Goal: Information Seeking & Learning: Learn about a topic

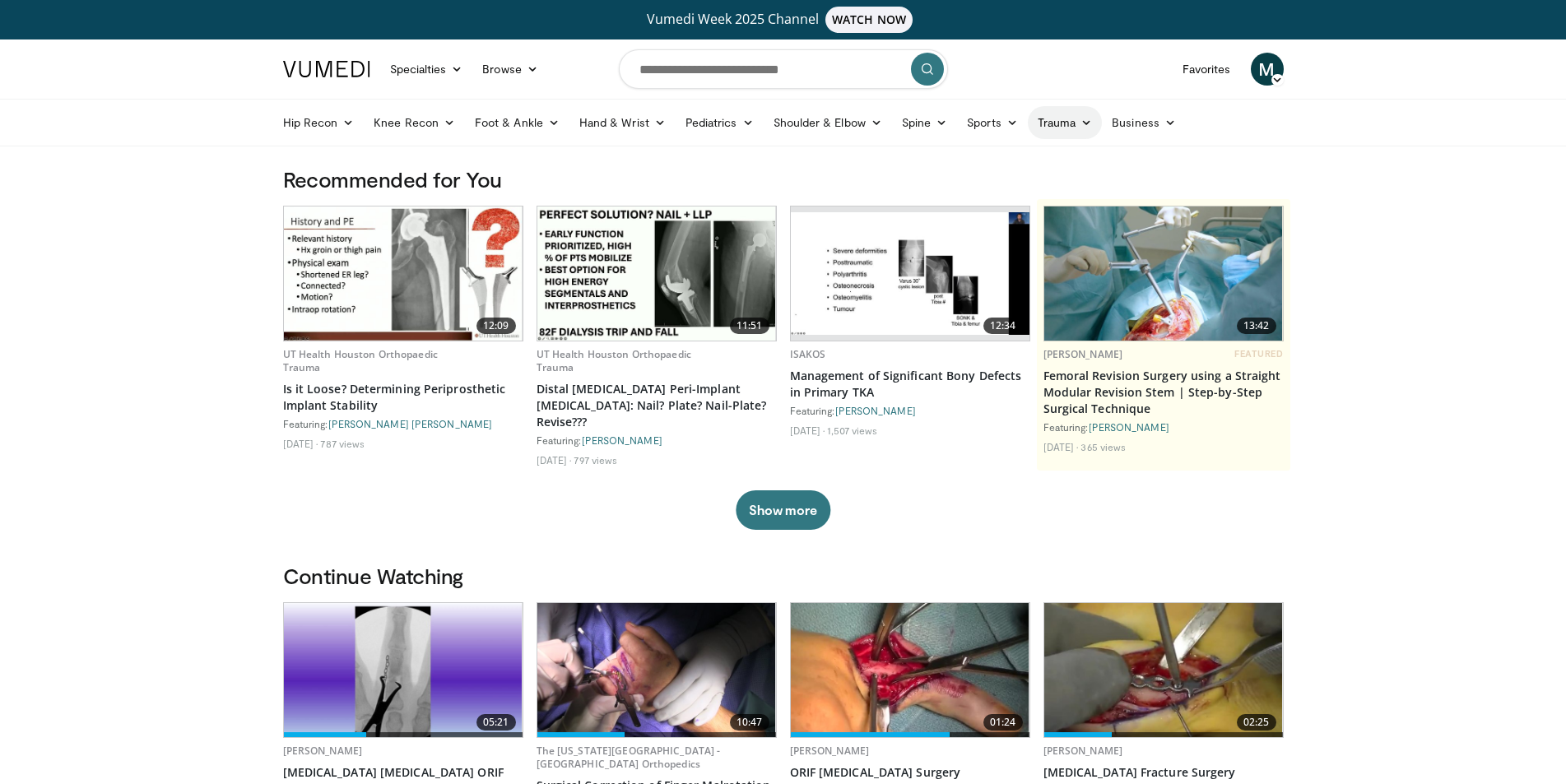
click at [1084, 122] on icon at bounding box center [1086, 122] width 12 height 12
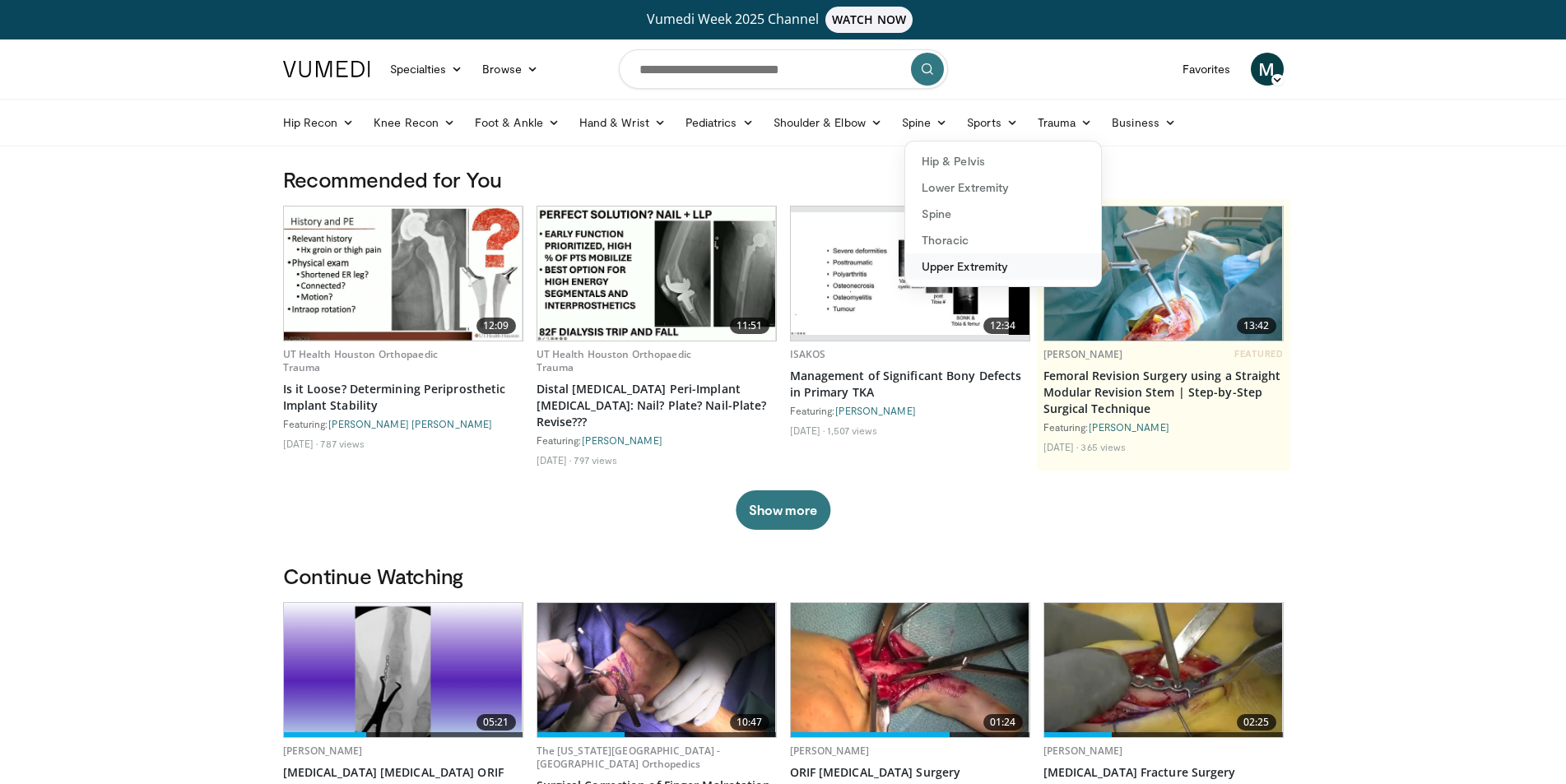
click at [951, 267] on link "Upper Extremity" at bounding box center [1002, 266] width 196 height 27
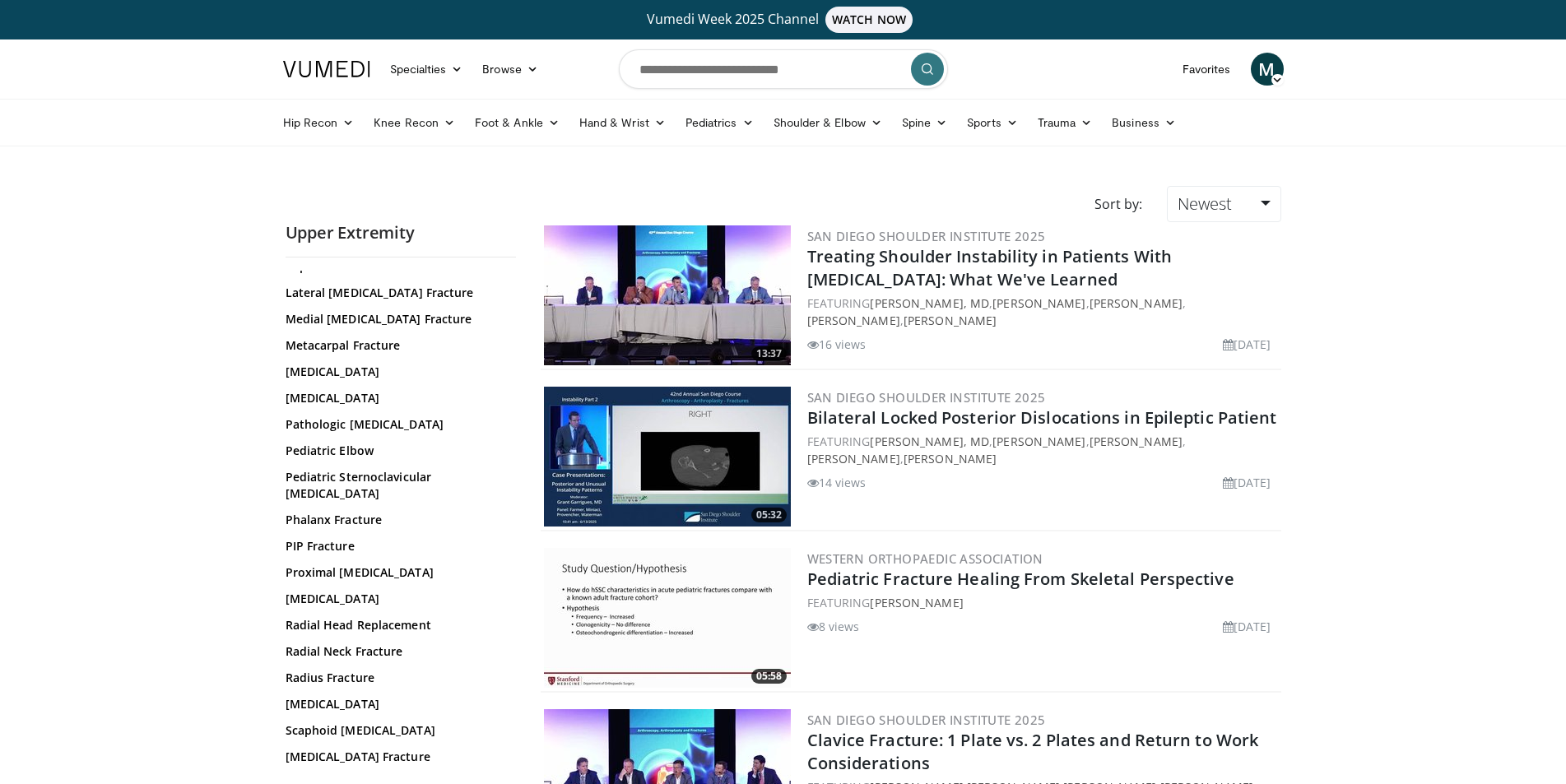
scroll to position [728, 0]
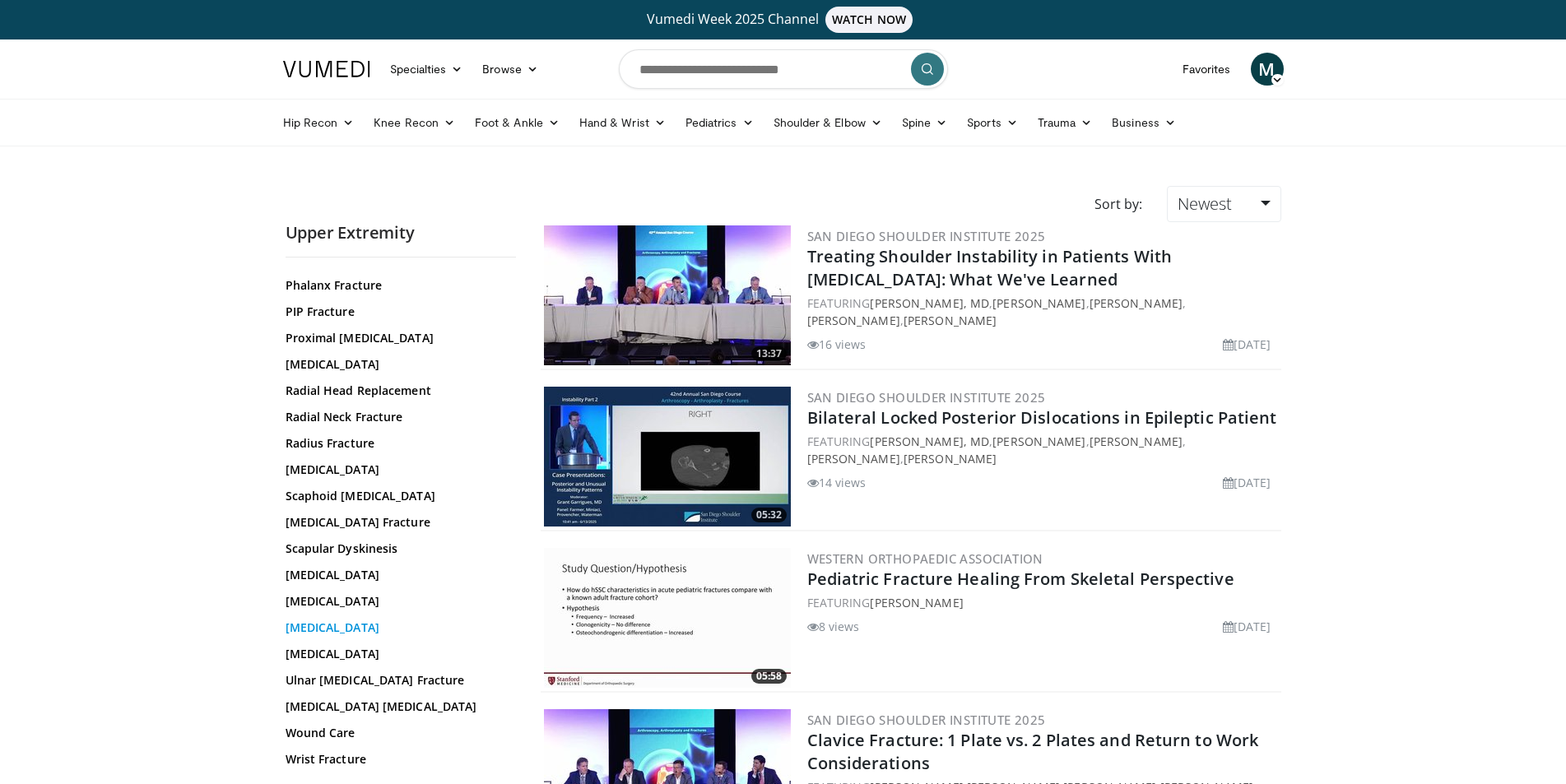
click at [340, 620] on link "Terrible Triad" at bounding box center [397, 628] width 222 height 17
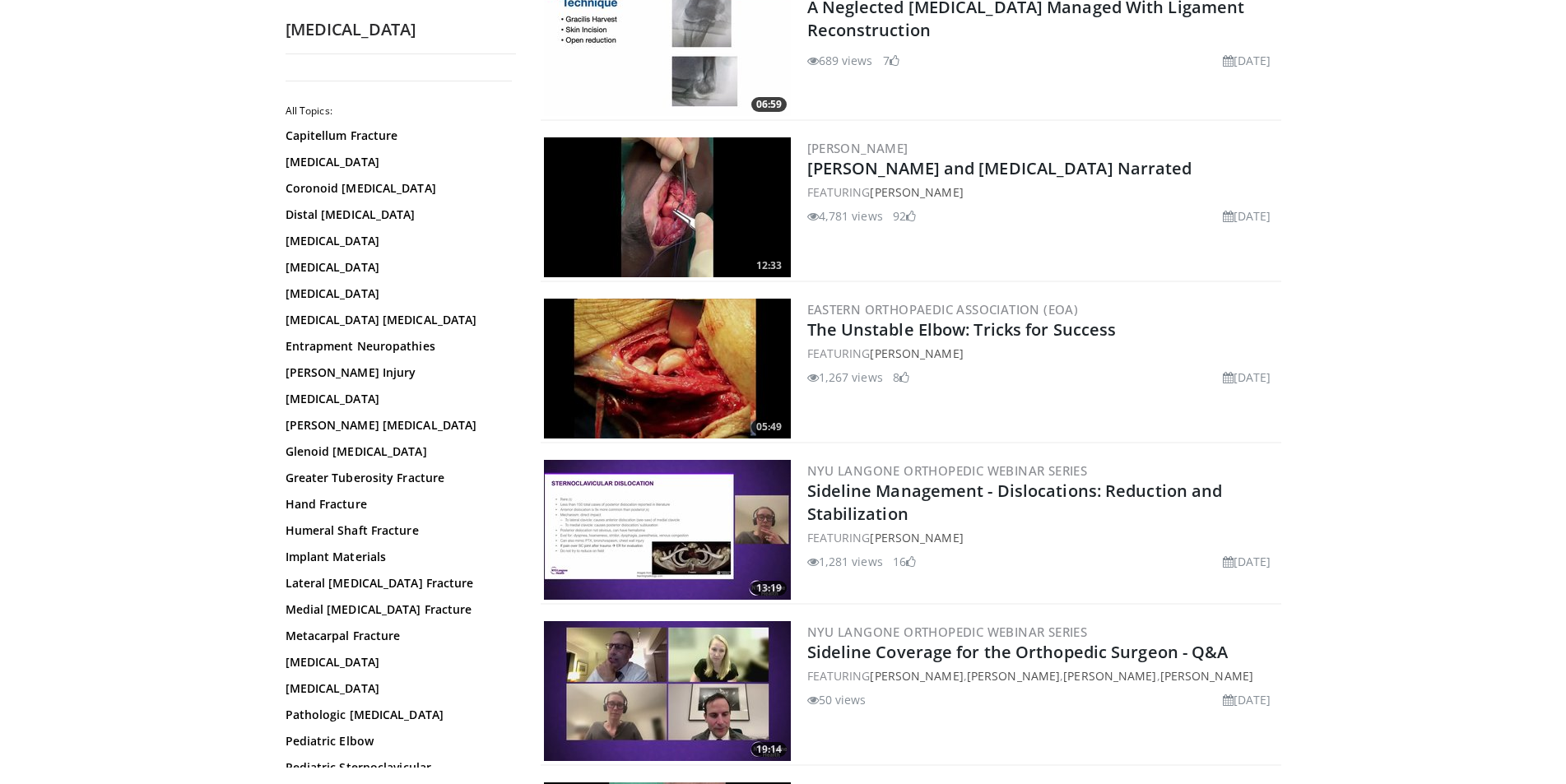
scroll to position [2112, 0]
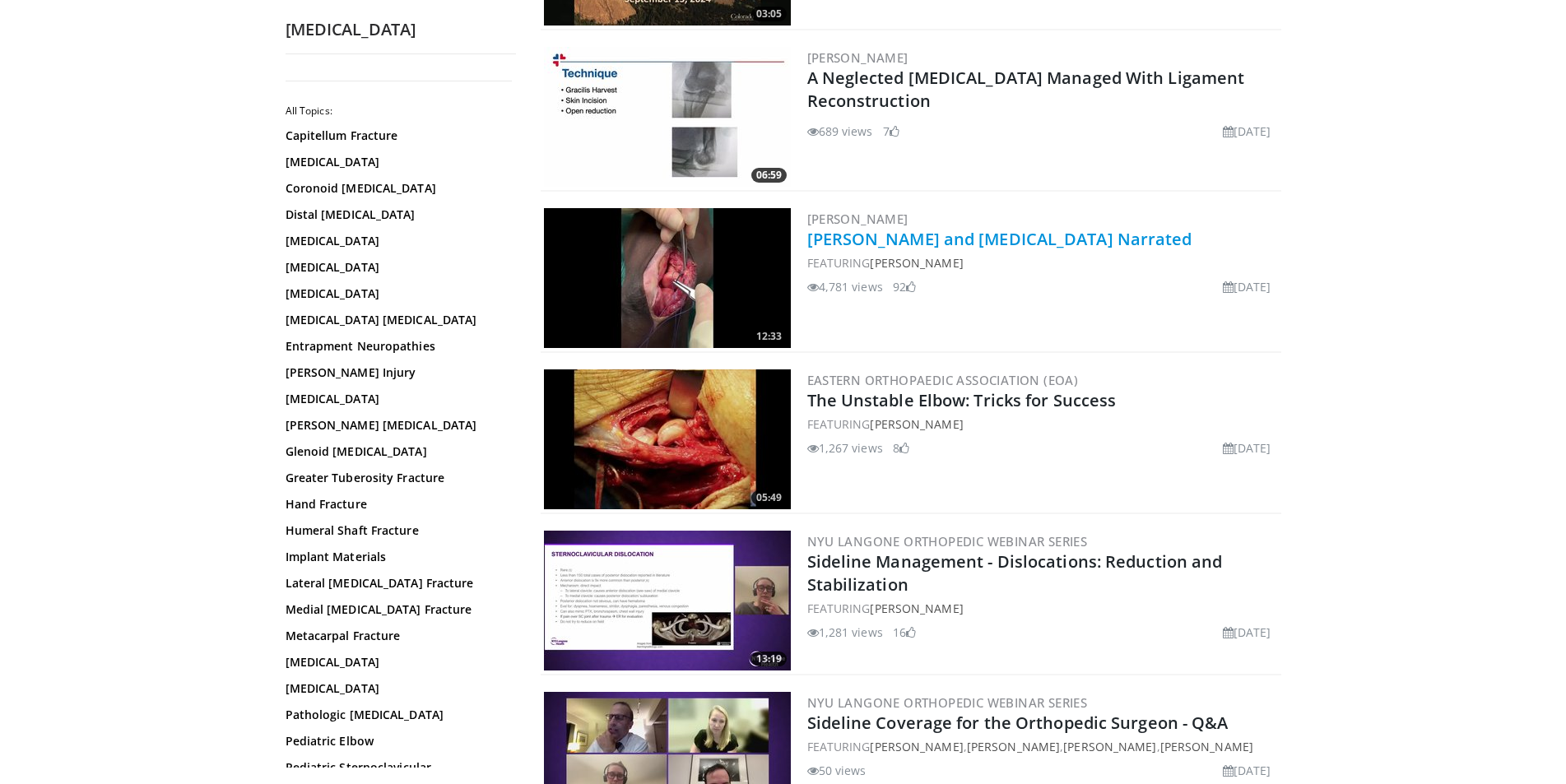
click at [980, 241] on link "[PERSON_NAME] and [MEDICAL_DATA] Narrated" at bounding box center [999, 239] width 385 height 22
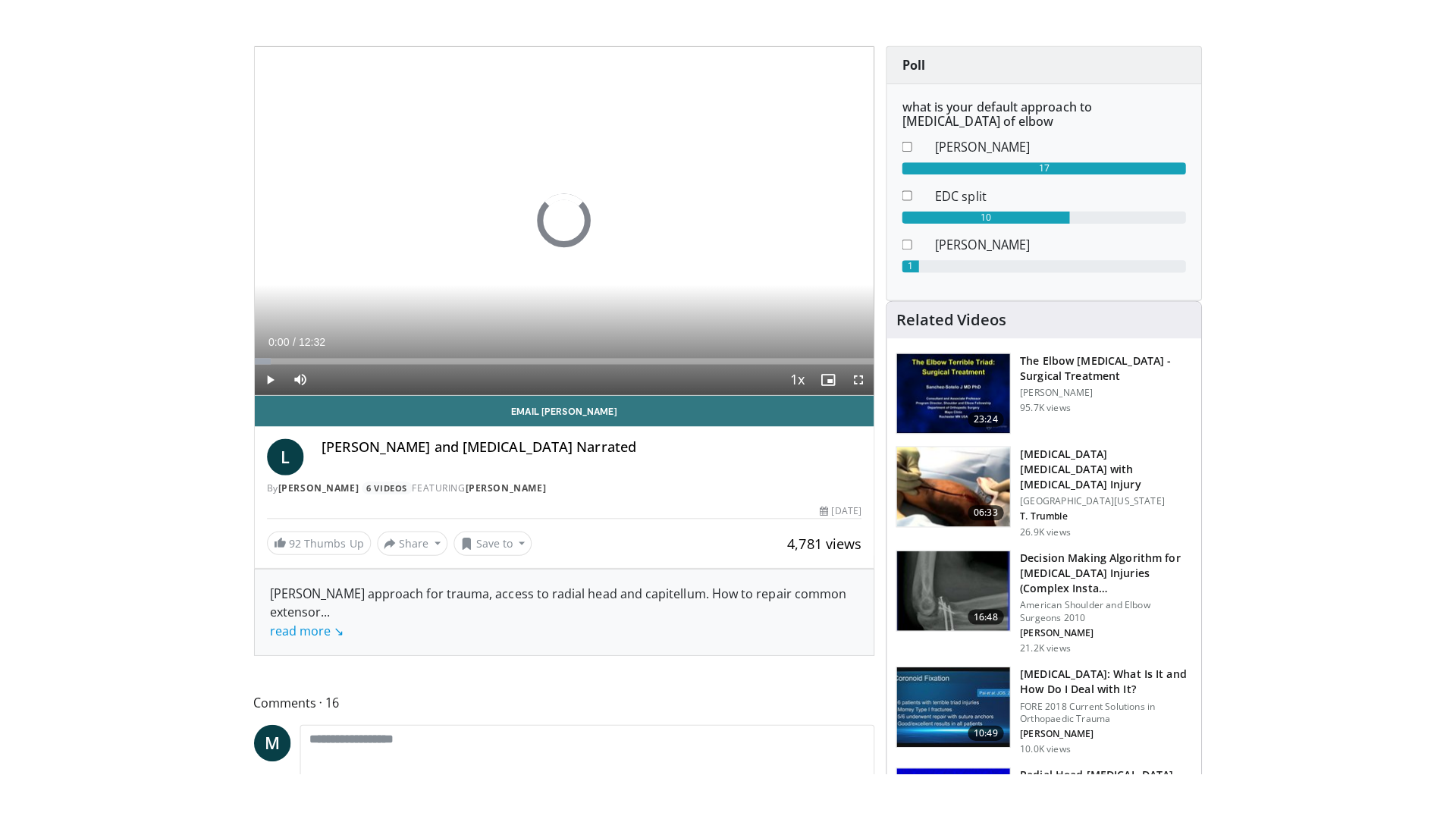
scroll to position [228, 0]
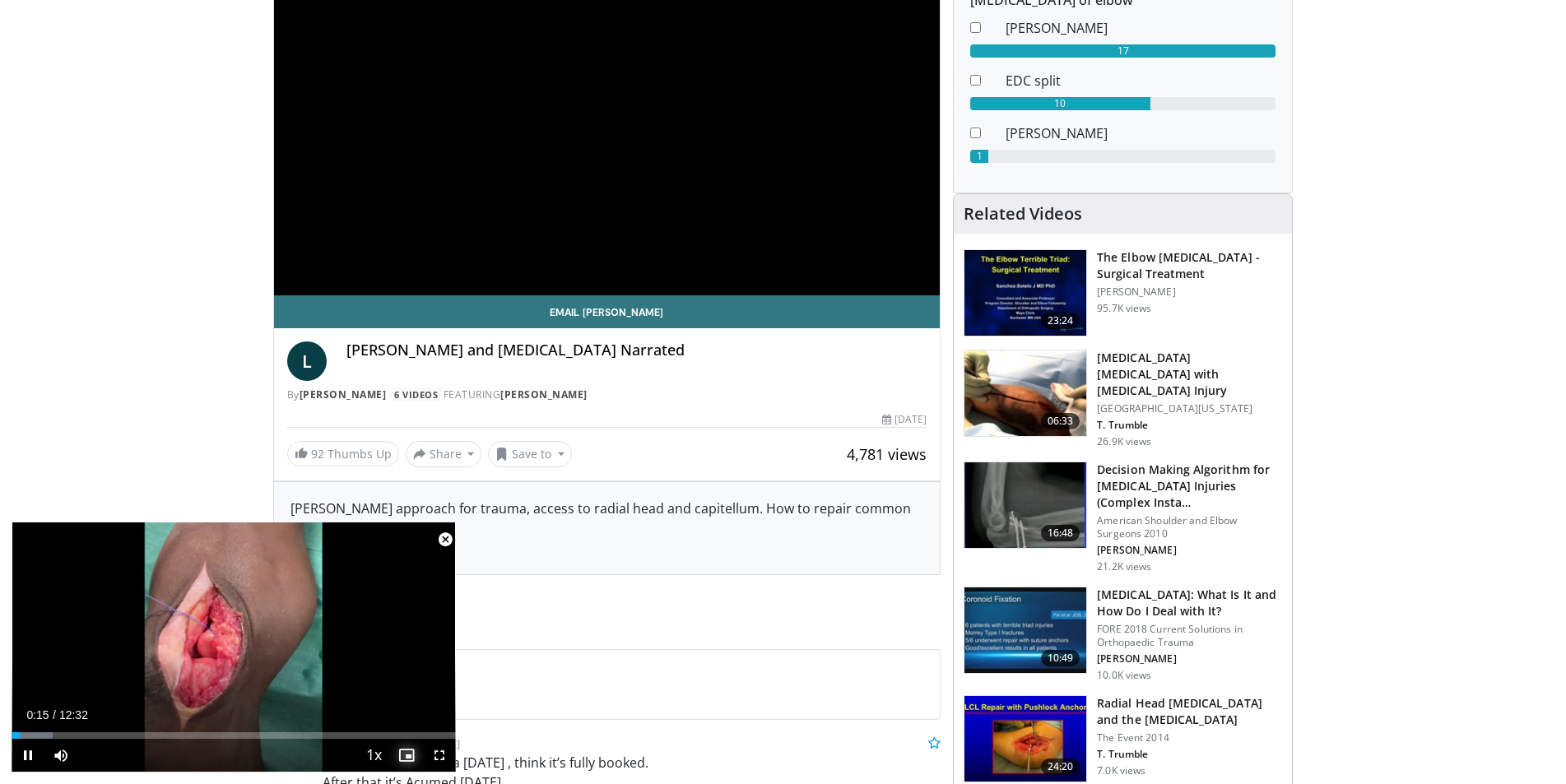
click at [414, 754] on span "Video Player" at bounding box center [407, 755] width 33 height 33
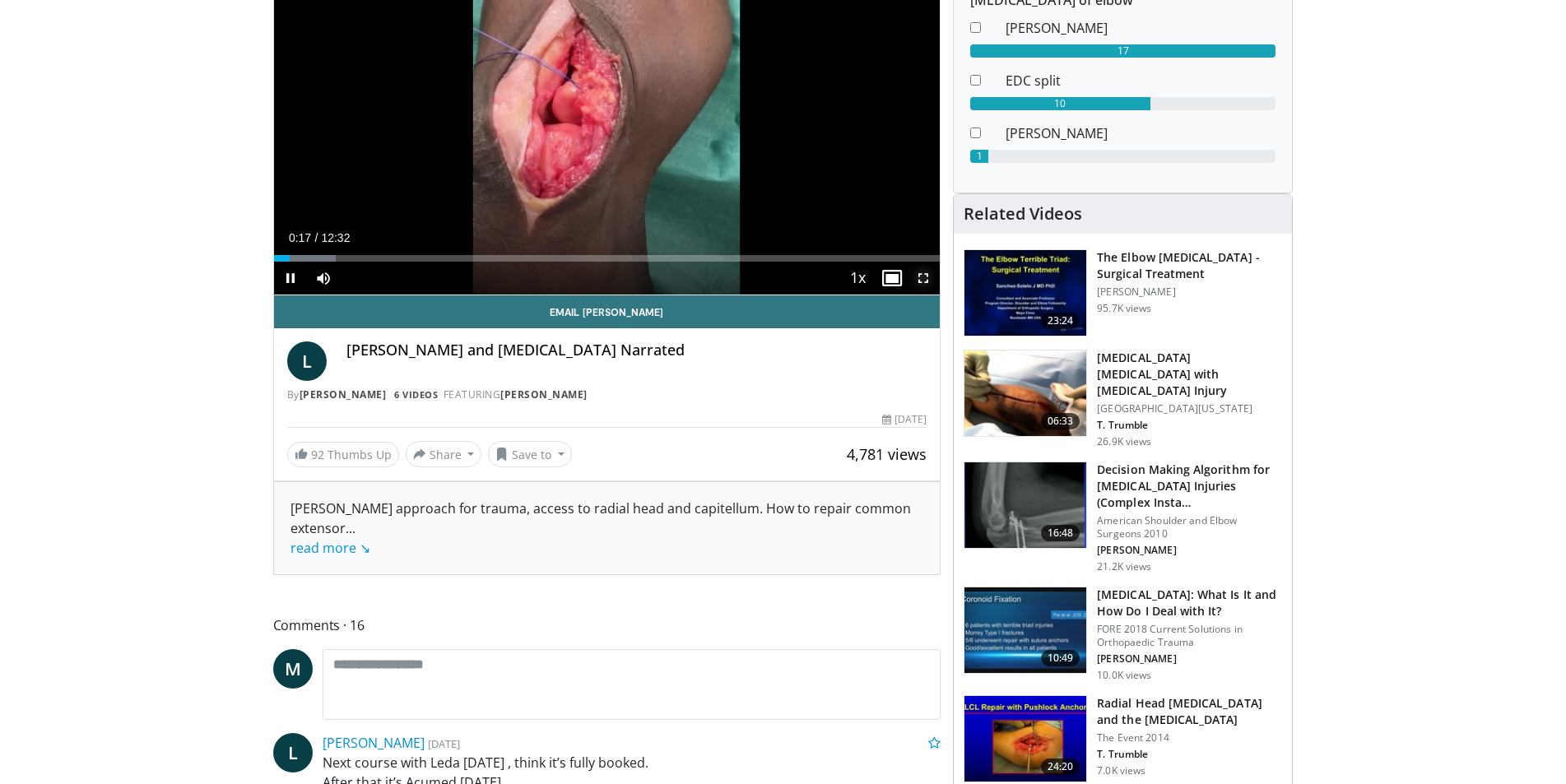
click at [920, 280] on span "Video Player" at bounding box center [923, 278] width 33 height 33
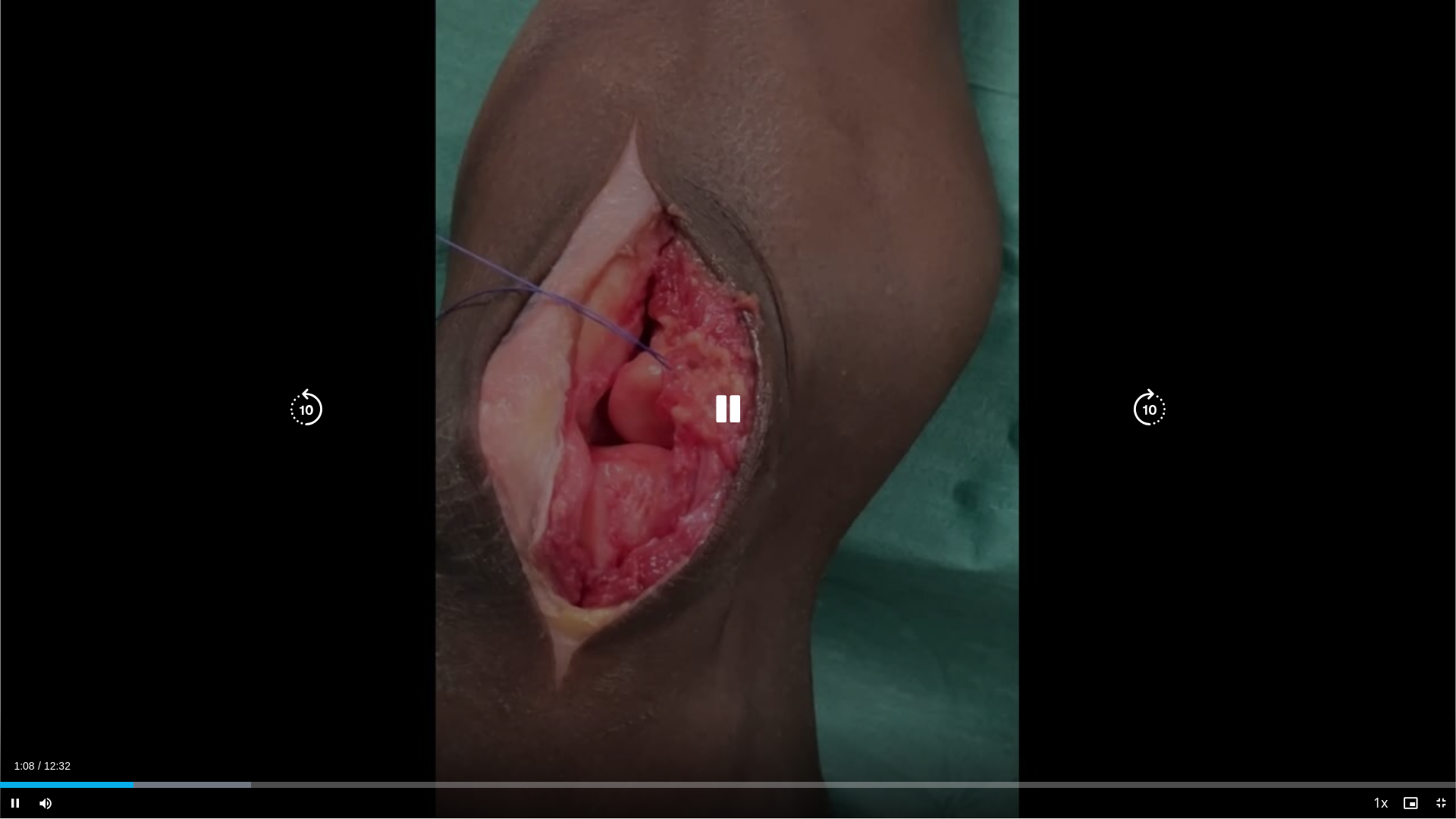
click at [199, 722] on video-js "**********" at bounding box center [728, 409] width 1456 height 819
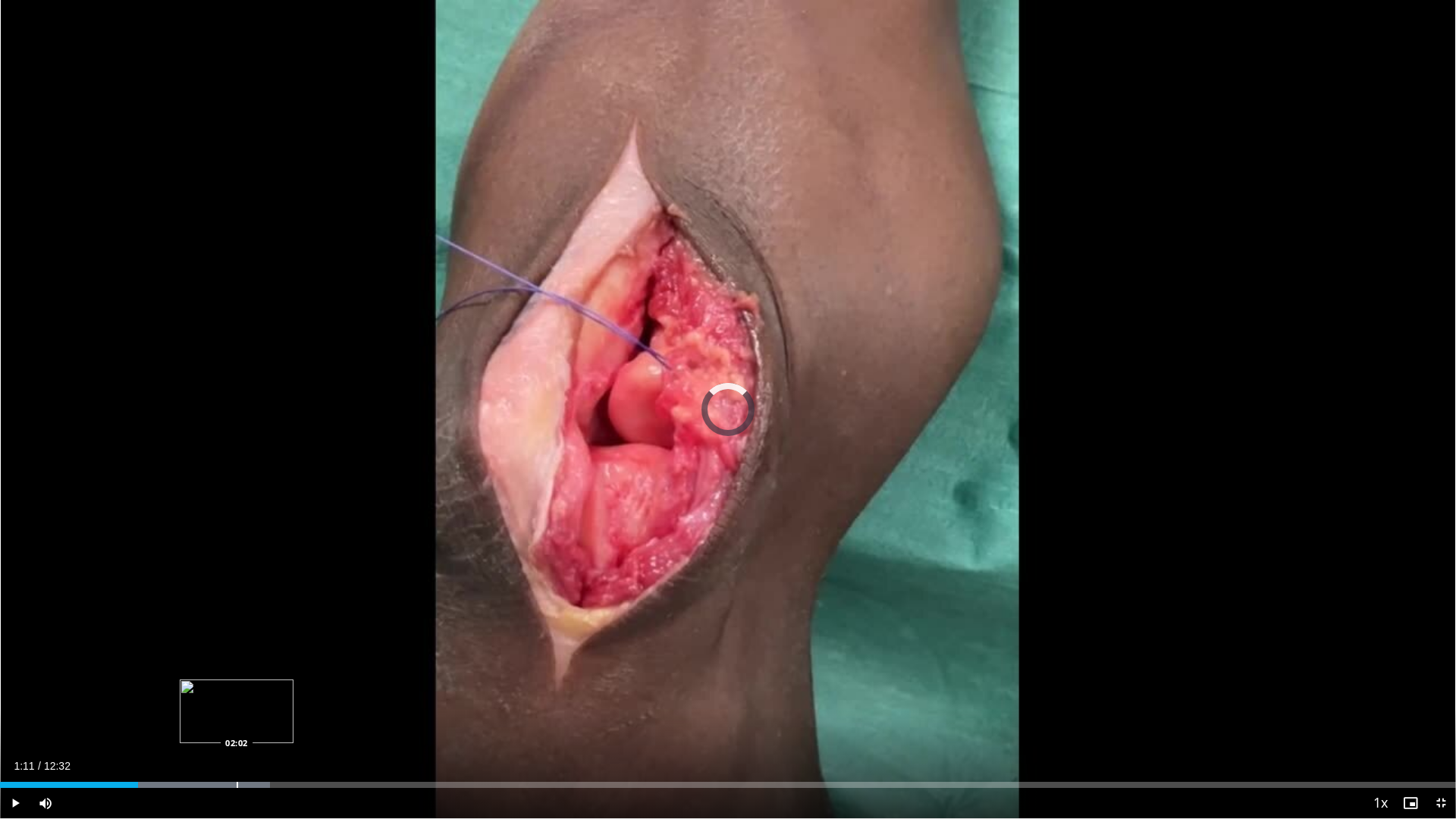
click at [236, 722] on div "Progress Bar" at bounding box center [237, 785] width 2 height 6
click at [293, 722] on div "Progress Bar" at bounding box center [293, 785] width 2 height 6
click at [368, 722] on div "Progress Bar" at bounding box center [369, 785] width 2 height 6
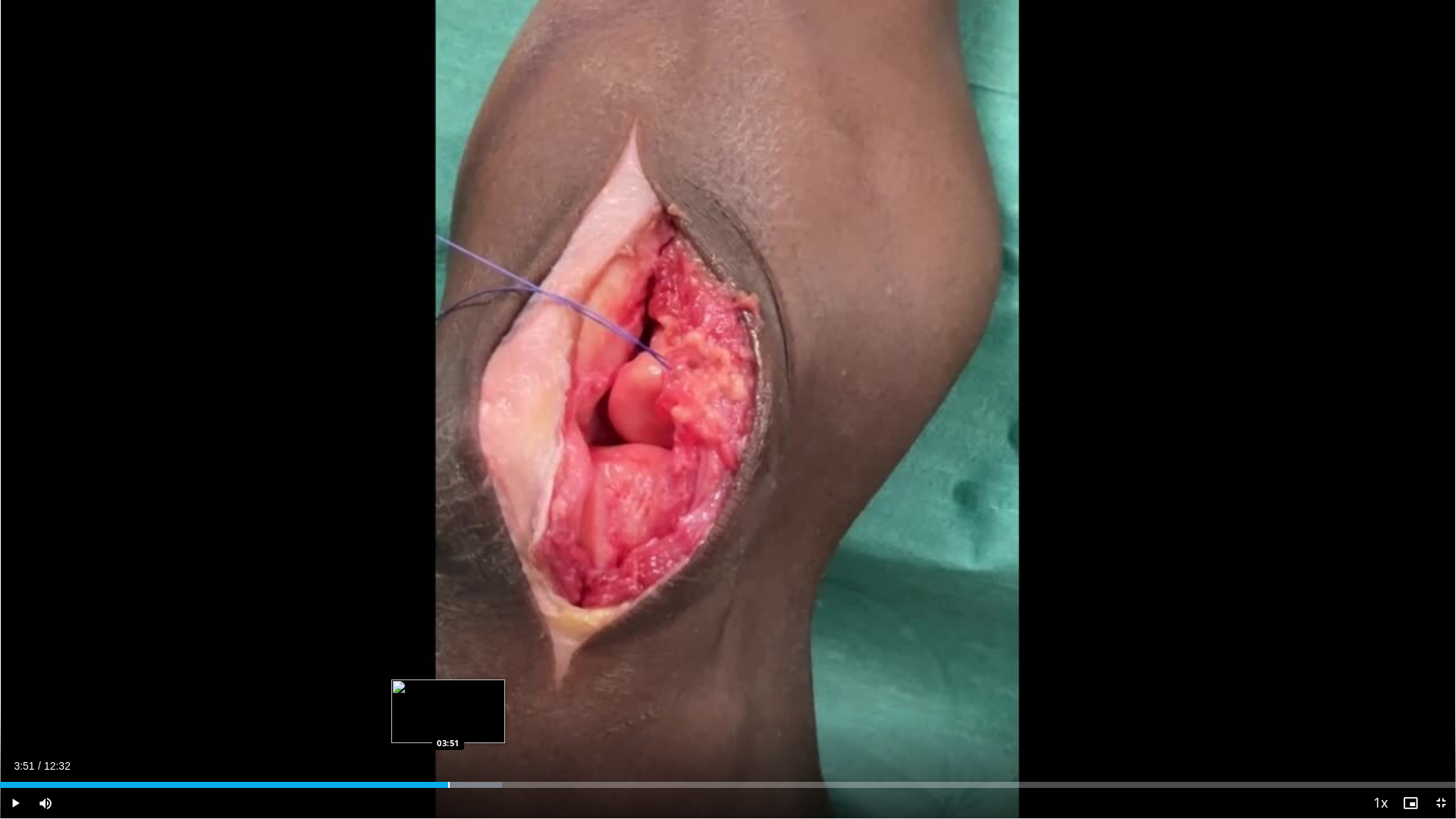
click at [448, 722] on div "Progress Bar" at bounding box center [449, 785] width 2 height 6
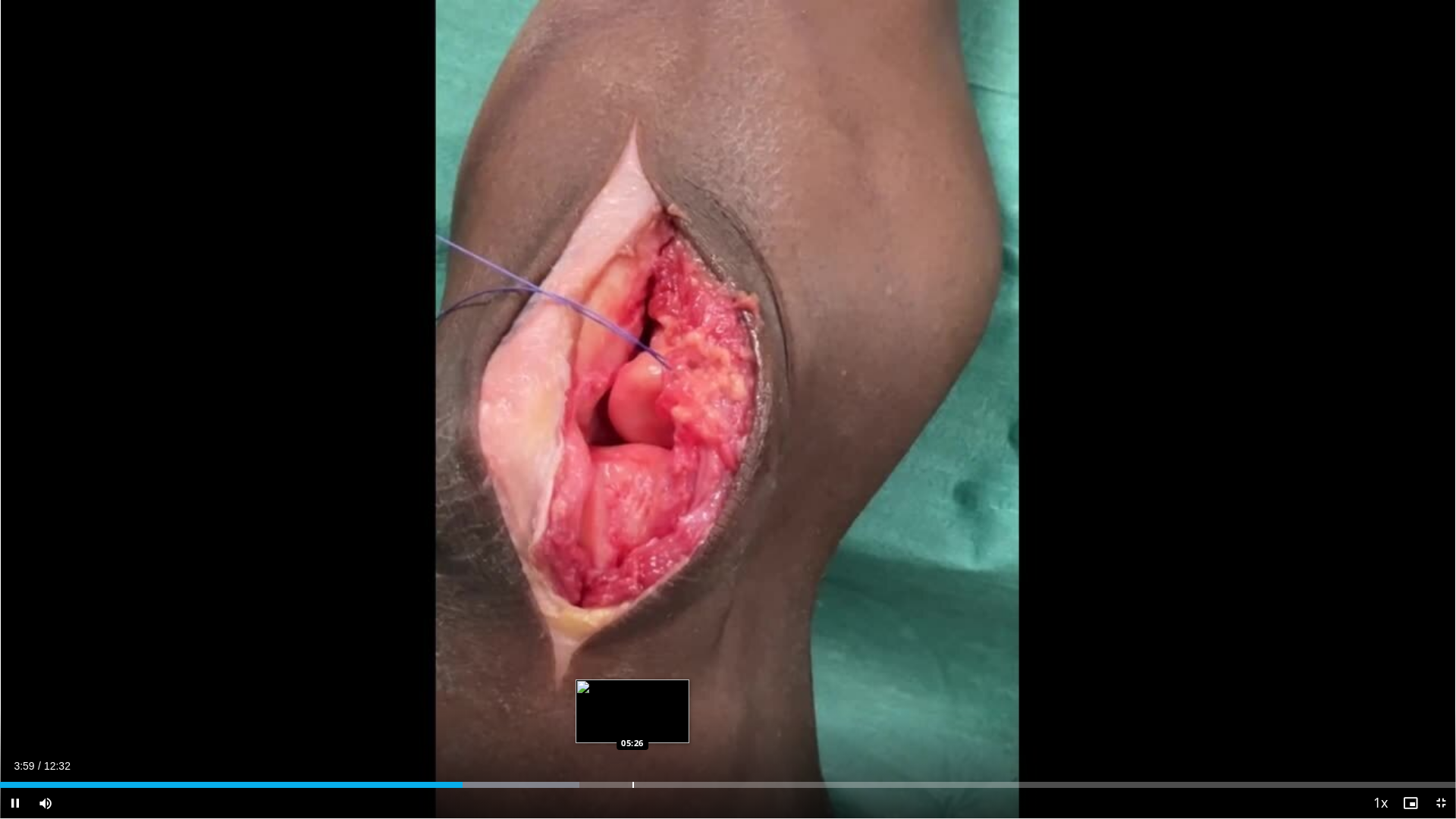
click at [632, 722] on div "Loaded : 39.79% 03:59 05:26" at bounding box center [728, 781] width 1456 height 14
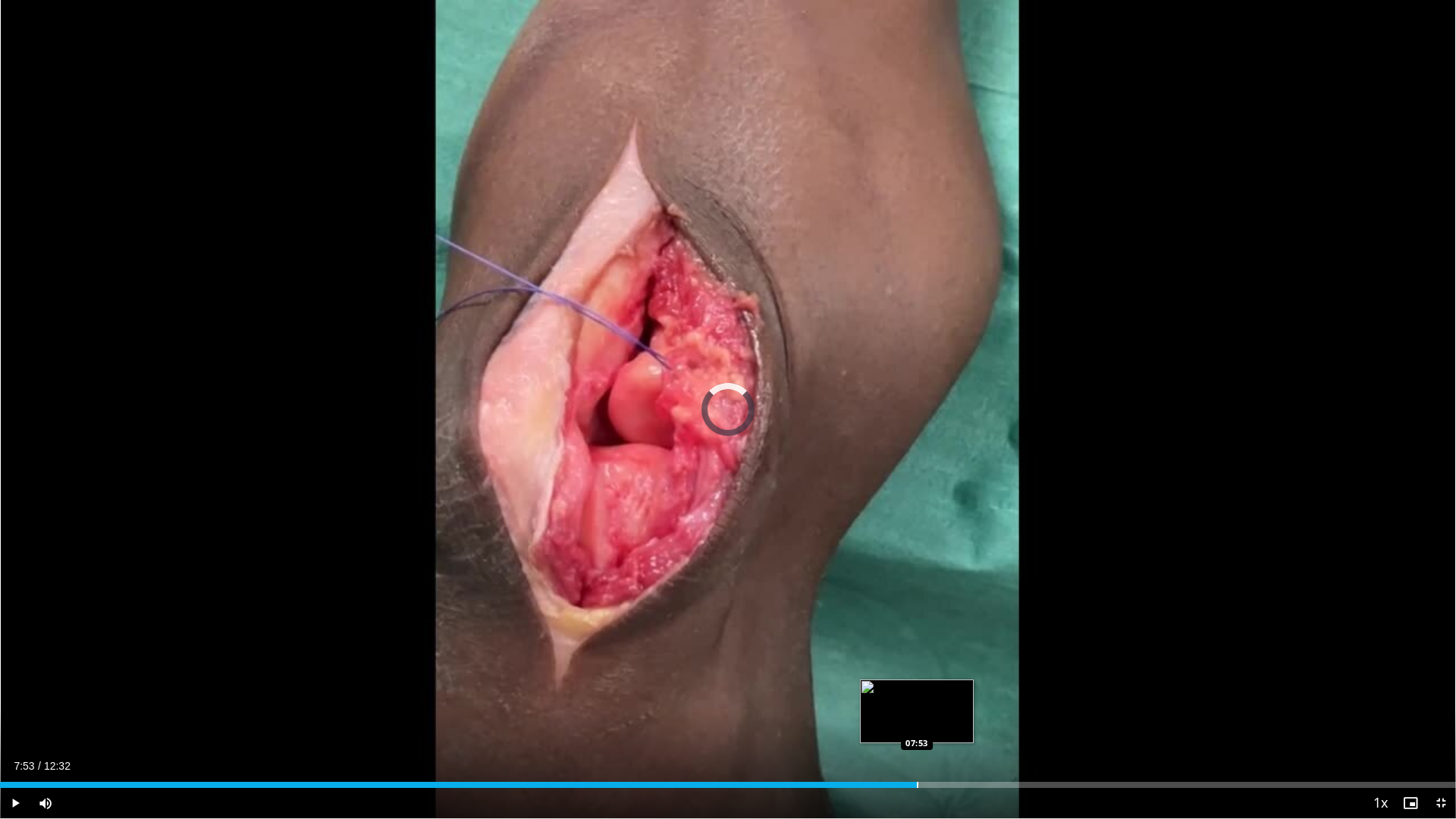
click at [917, 722] on div "Progress Bar" at bounding box center [918, 785] width 2 height 6
click at [1152, 722] on div "Progress Bar" at bounding box center [1153, 785] width 2 height 6
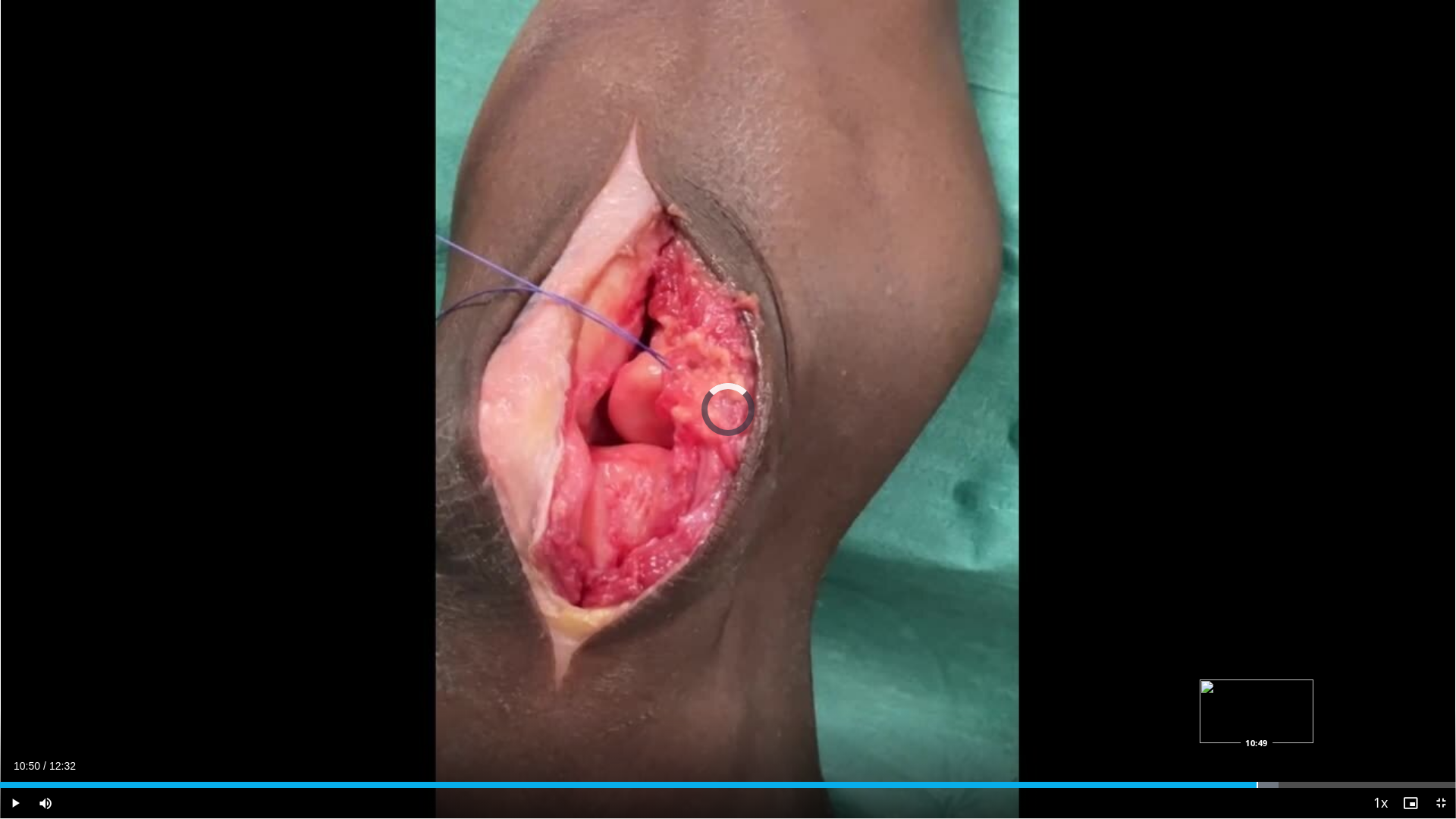
click at [1258, 722] on div "Loaded : 87.79% 10:00 10:49" at bounding box center [728, 785] width 1456 height 6
click at [1343, 722] on div "Progress Bar" at bounding box center [1343, 785] width 2 height 6
click at [1390, 722] on div "Progress Bar" at bounding box center [1391, 785] width 2 height 6
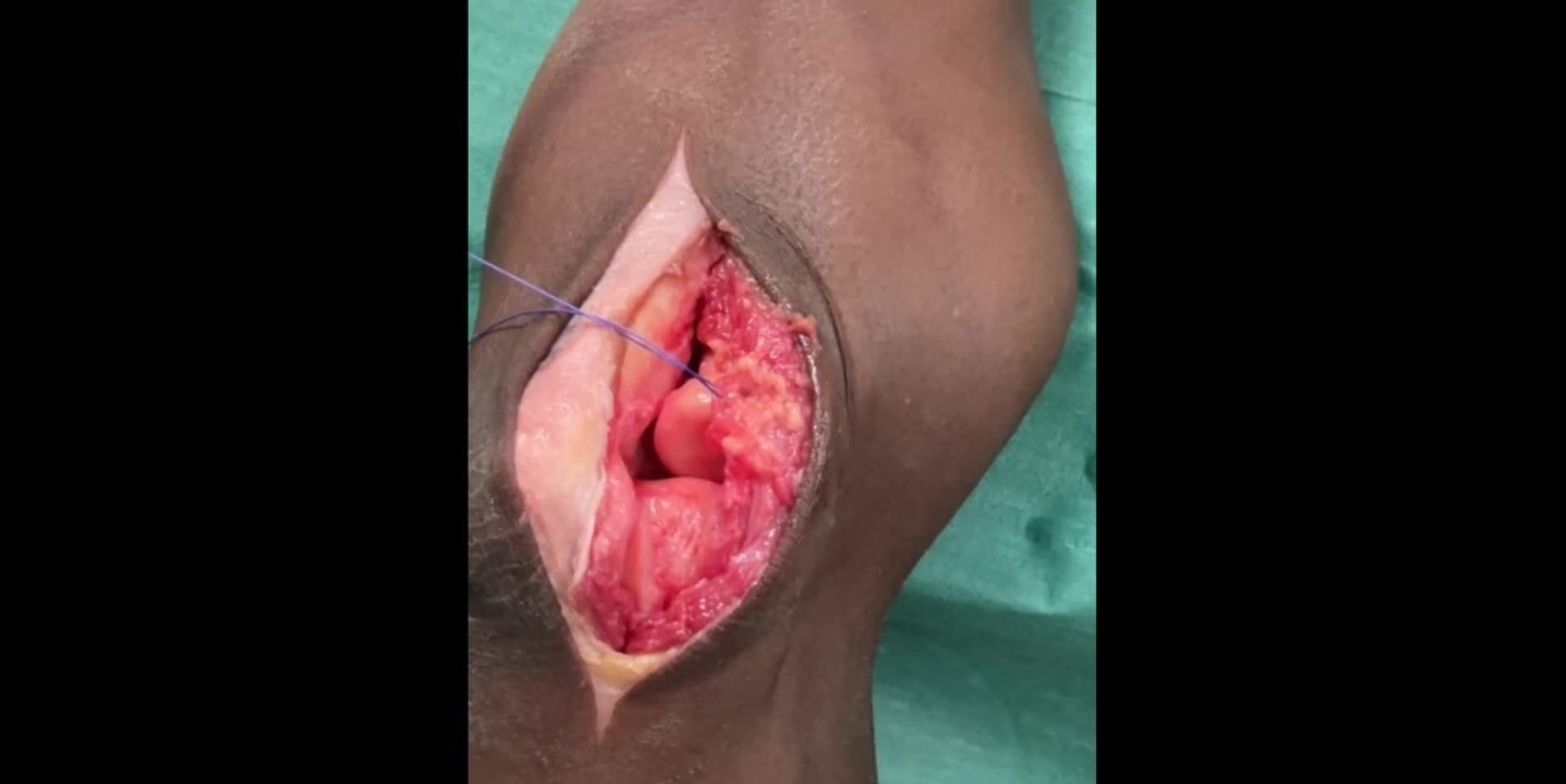
scroll to position [704, 0]
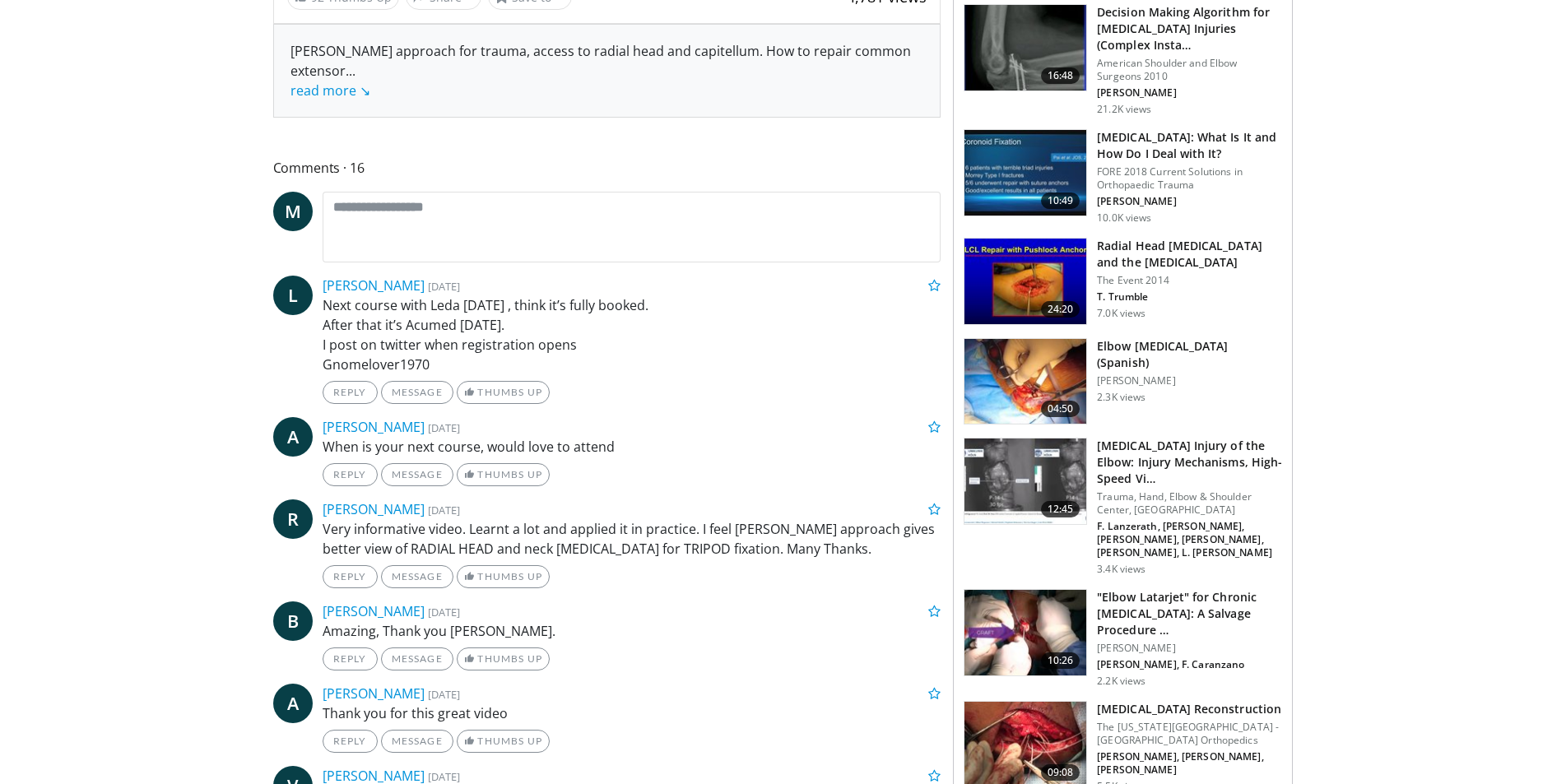
click at [1172, 338] on h3 "Elbow [MEDICAL_DATA] (Spanish)" at bounding box center [1189, 354] width 186 height 33
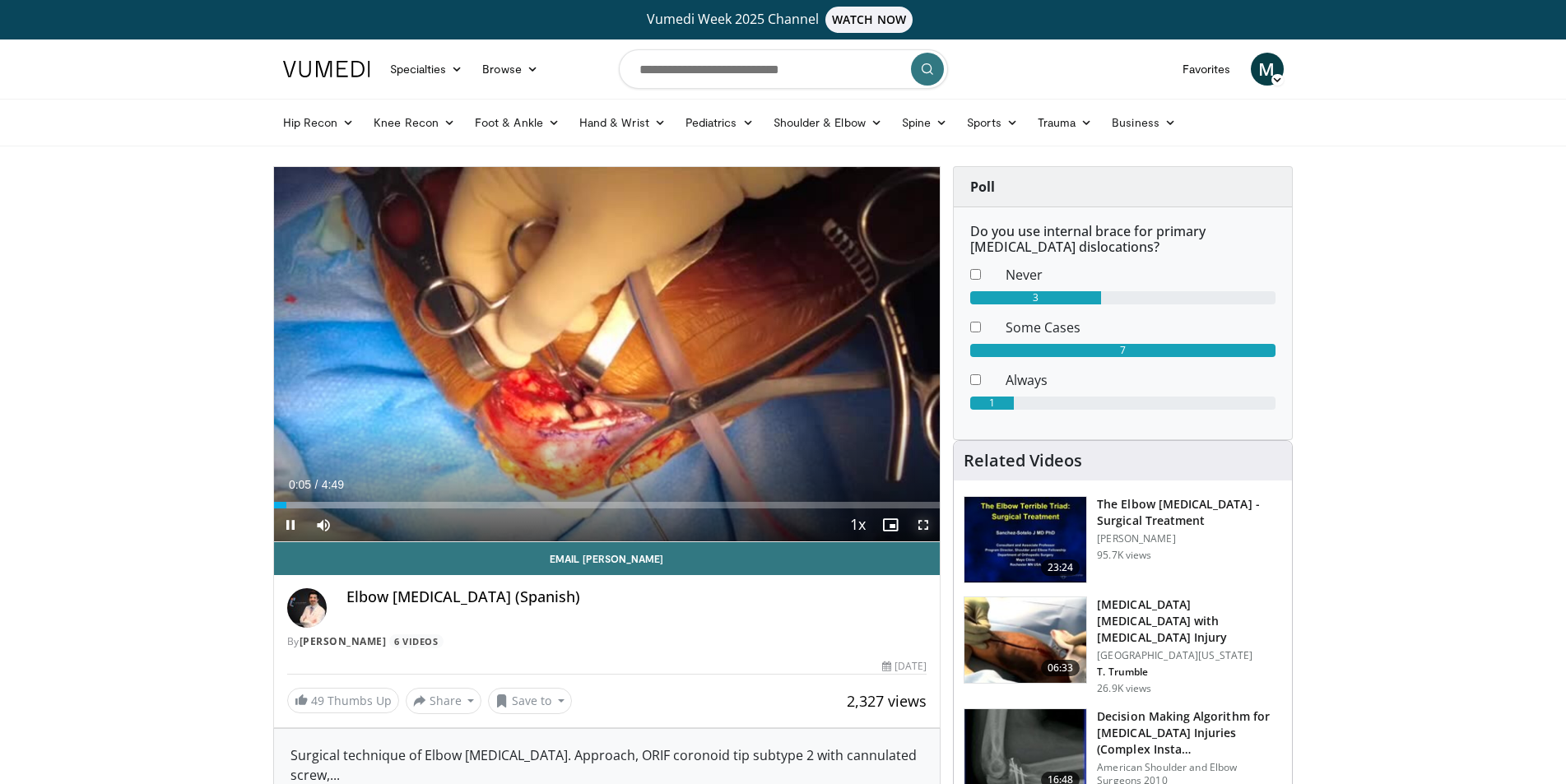
click at [925, 527] on span "Video Player" at bounding box center [923, 525] width 33 height 33
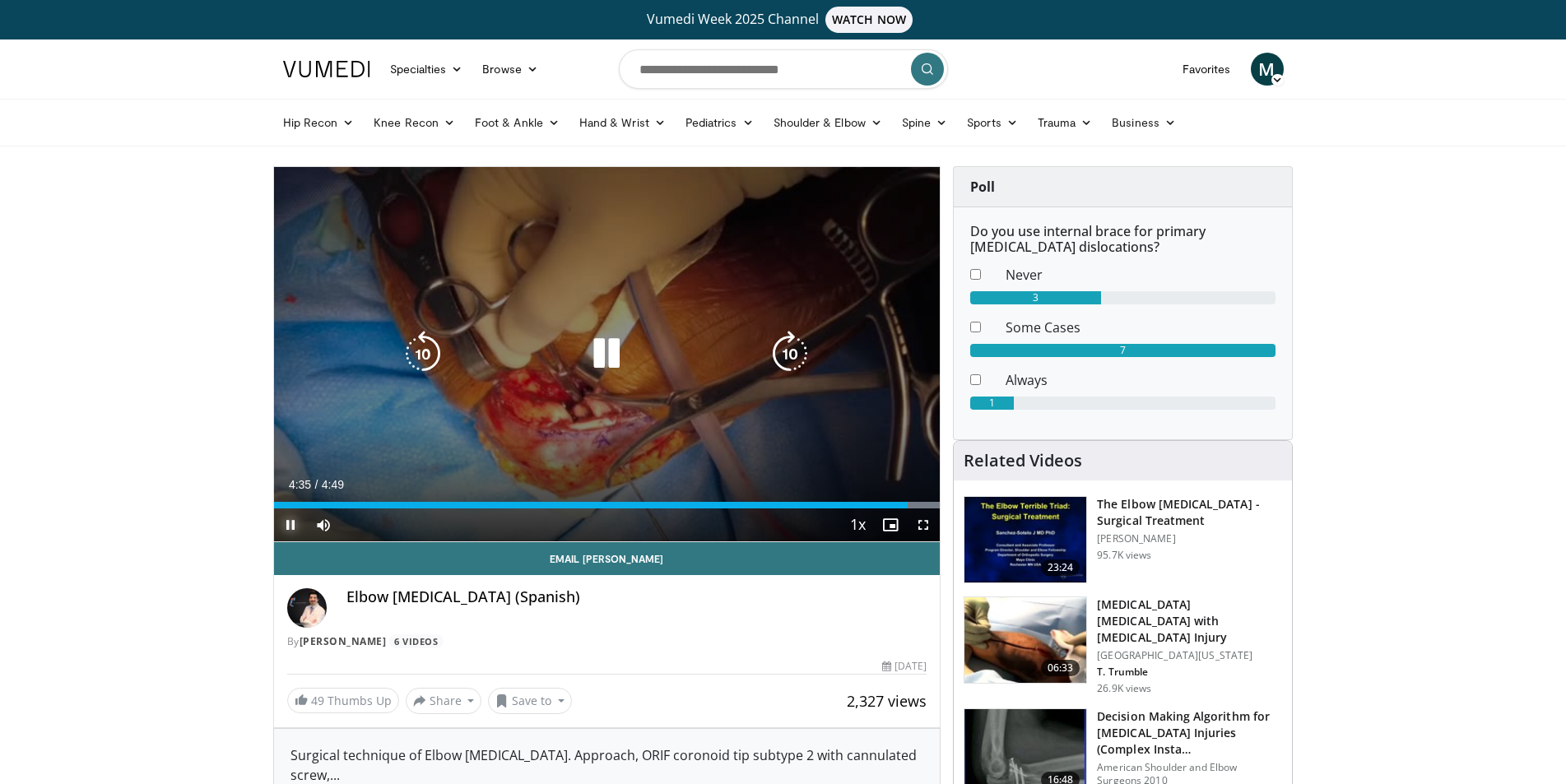
click at [288, 524] on span "Video Player" at bounding box center [290, 525] width 33 height 33
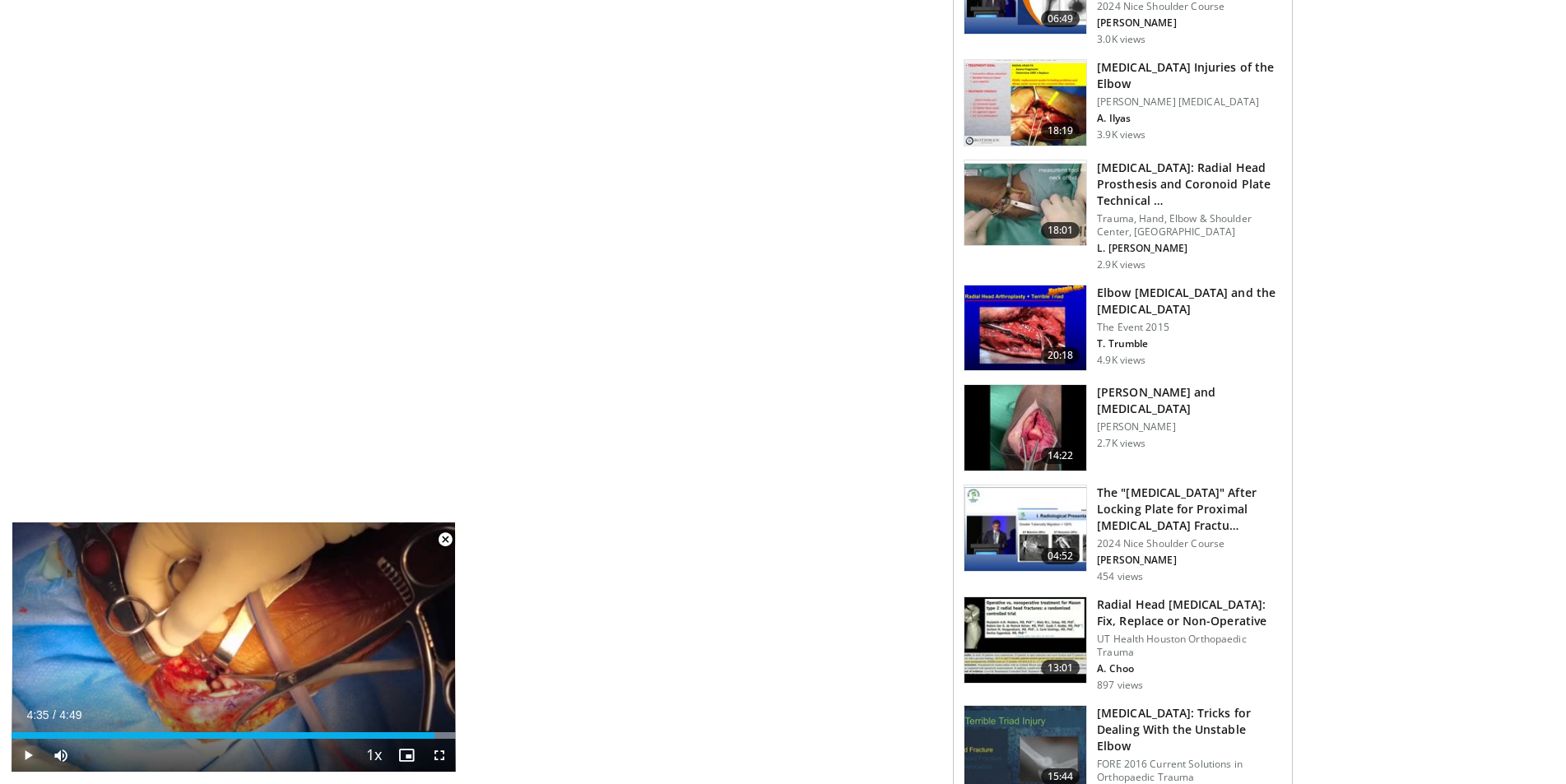
scroll to position [987, 0]
